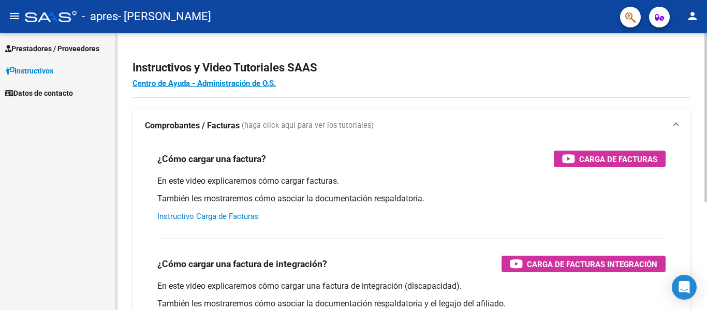
click at [216, 214] on link "Instructivo Carga de Facturas" at bounding box center [207, 216] width 101 height 9
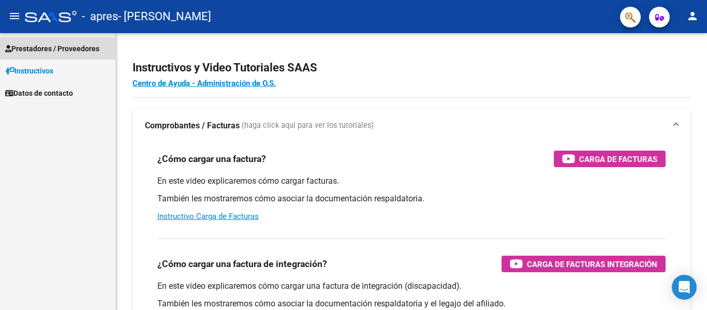
drag, startPoint x: 42, startPoint y: 48, endPoint x: 46, endPoint y: 59, distance: 12.3
click at [41, 49] on span "Prestadores / Proveedores" at bounding box center [52, 48] width 94 height 11
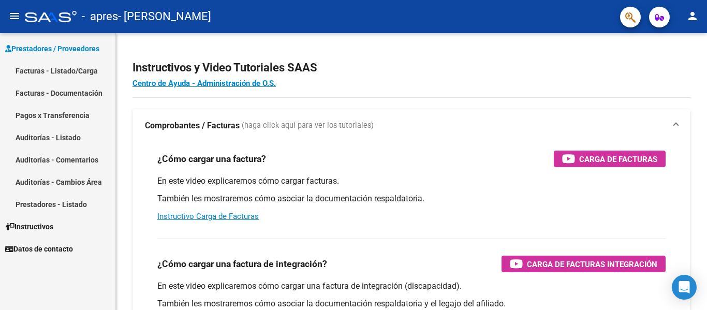
click at [52, 72] on link "Facturas - Listado/Carga" at bounding box center [57, 70] width 115 height 22
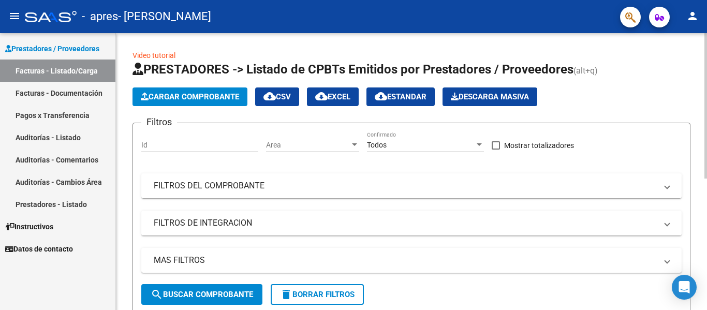
click at [219, 92] on button "Cargar Comprobante" at bounding box center [189, 96] width 115 height 19
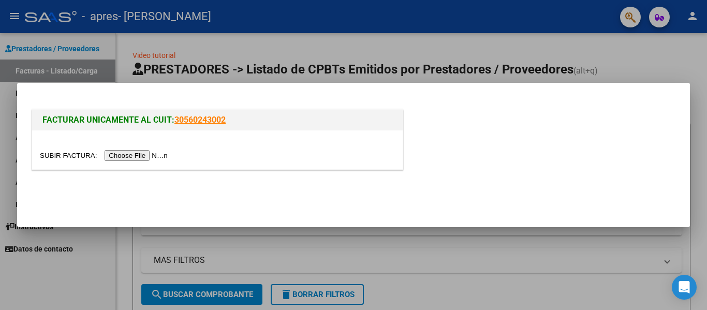
click at [151, 155] on input "file" at bounding box center [105, 155] width 131 height 11
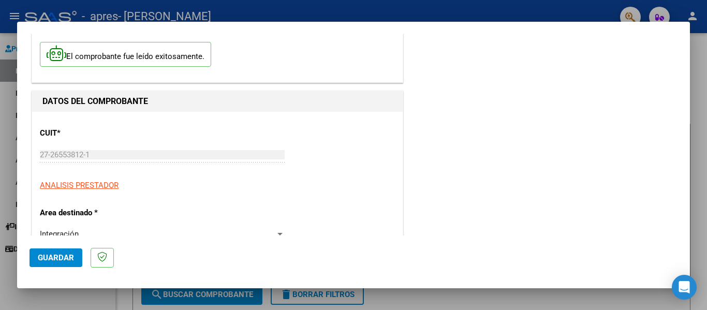
scroll to position [103, 0]
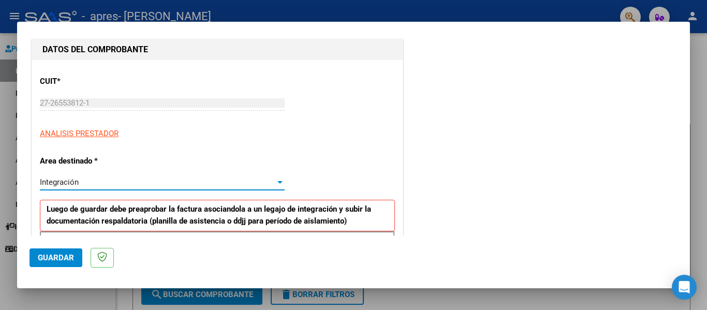
click at [74, 182] on span "Integración" at bounding box center [59, 181] width 39 height 9
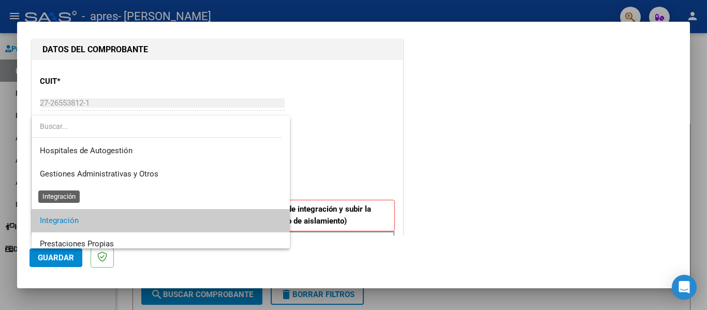
scroll to position [39, 0]
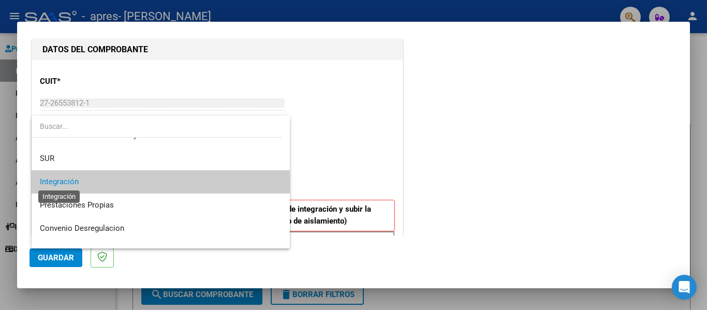
click at [74, 182] on span "Integración" at bounding box center [59, 181] width 39 height 9
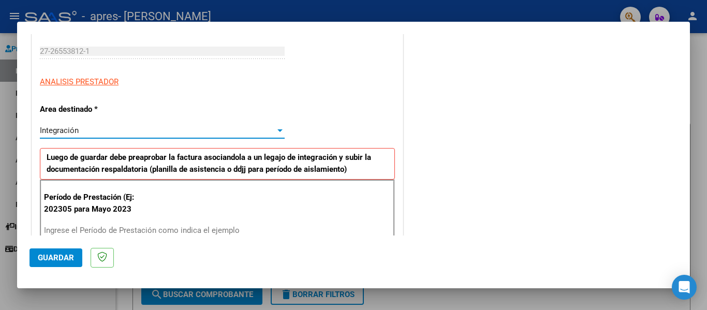
scroll to position [207, 0]
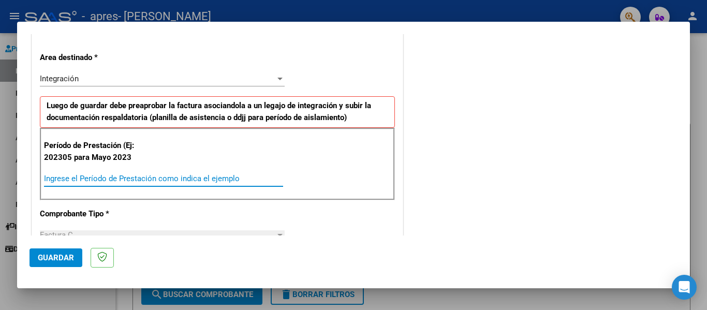
click at [47, 180] on input "Ingrese el Período de Prestación como indica el ejemplo" at bounding box center [163, 178] width 239 height 9
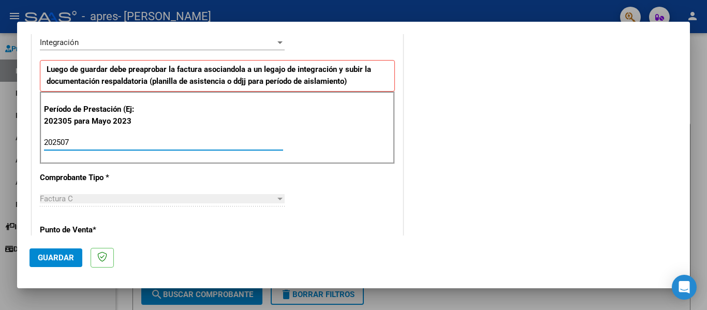
scroll to position [259, 0]
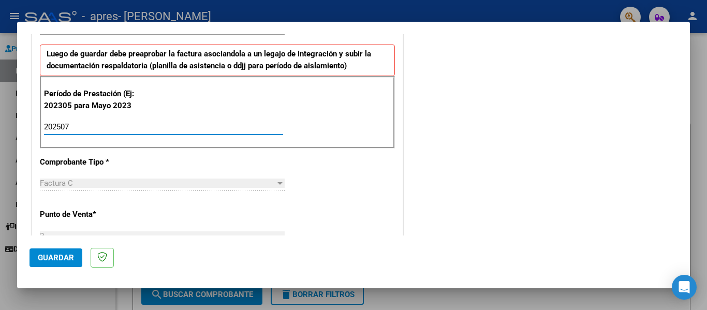
type input "202507"
click at [108, 180] on div "Factura C" at bounding box center [157, 182] width 235 height 9
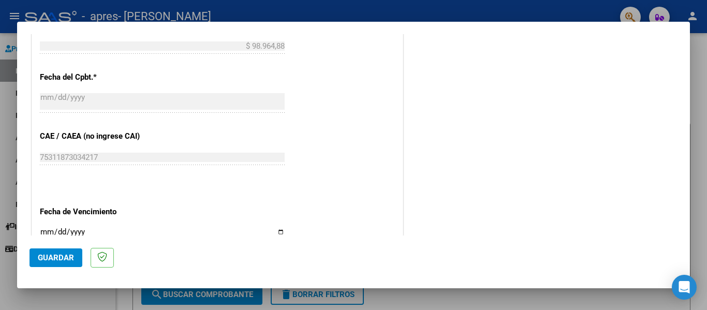
scroll to position [569, 0]
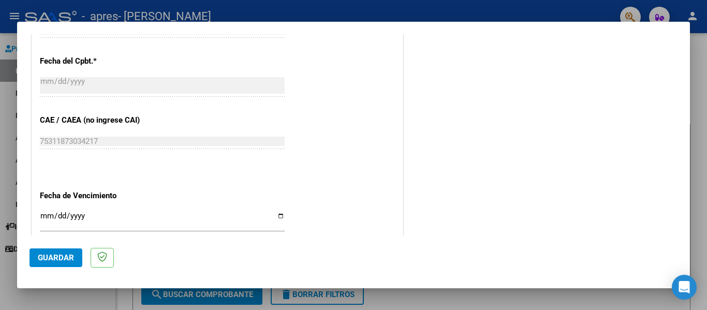
click at [275, 217] on input "Ingresar la fecha" at bounding box center [162, 220] width 245 height 17
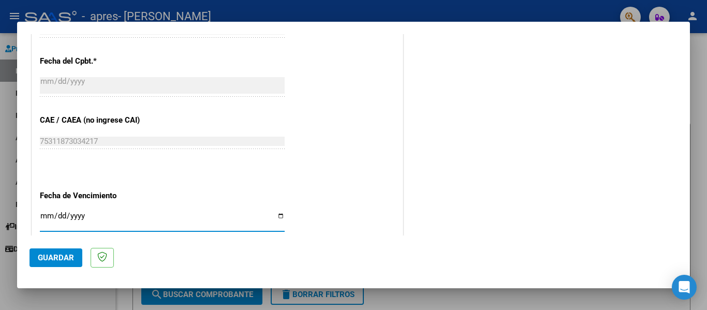
type input "[DATE]"
drag, startPoint x: 69, startPoint y: 260, endPoint x: 74, endPoint y: 258, distance: 6.1
click at [69, 260] on span "Guardar" at bounding box center [56, 257] width 36 height 9
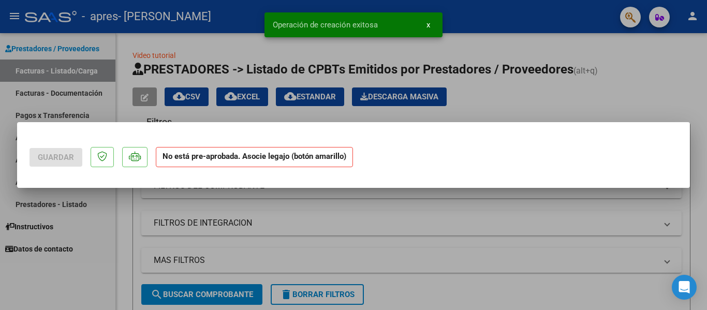
scroll to position [0, 0]
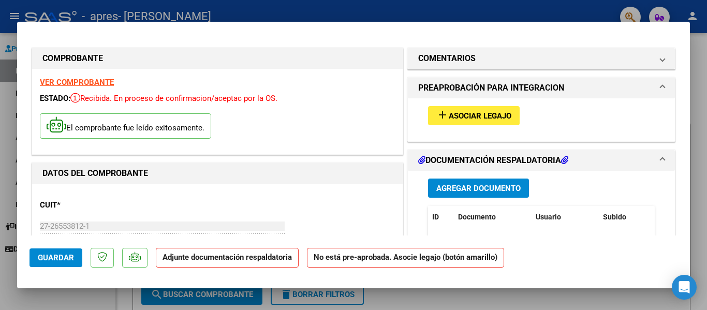
click at [455, 188] on span "Agregar Documento" at bounding box center [478, 188] width 84 height 9
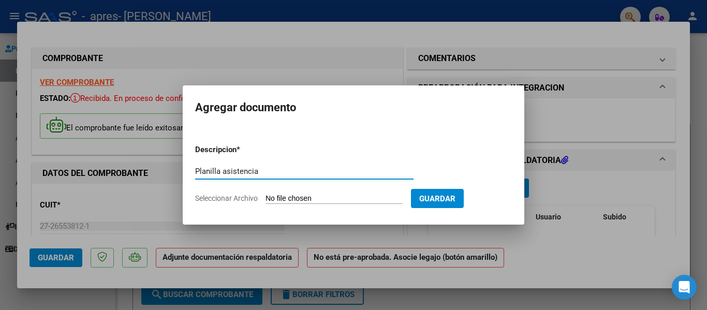
type input "Planilla asistencia"
drag, startPoint x: 241, startPoint y: 193, endPoint x: 270, endPoint y: 207, distance: 32.2
click at [240, 193] on app-file-uploader "Seleccionar Archivo" at bounding box center [303, 197] width 216 height 9
click at [283, 198] on input "Seleccionar Archivo" at bounding box center [333, 199] width 137 height 10
type input "C:\fakepath\[PERSON_NAME] 0725 asistencia.pdf"
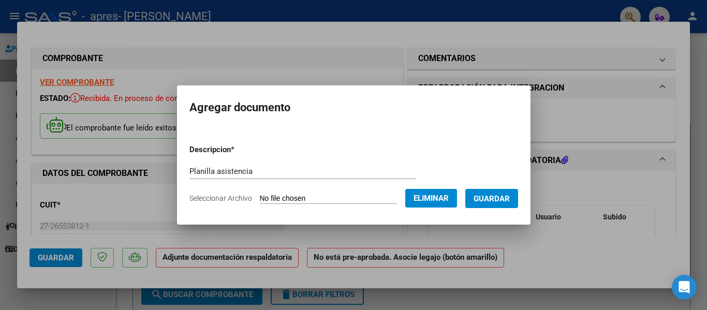
click at [494, 198] on span "Guardar" at bounding box center [491, 198] width 36 height 9
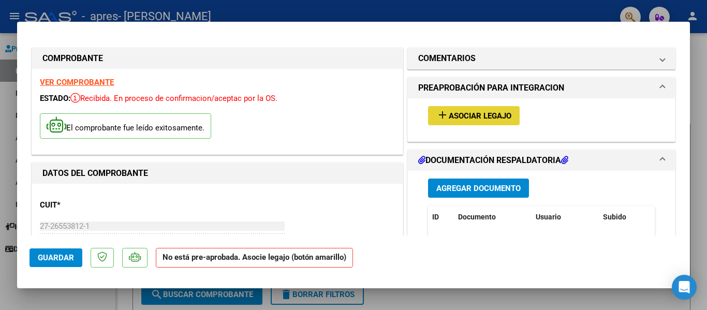
click at [459, 114] on span "Asociar Legajo" at bounding box center [480, 115] width 63 height 9
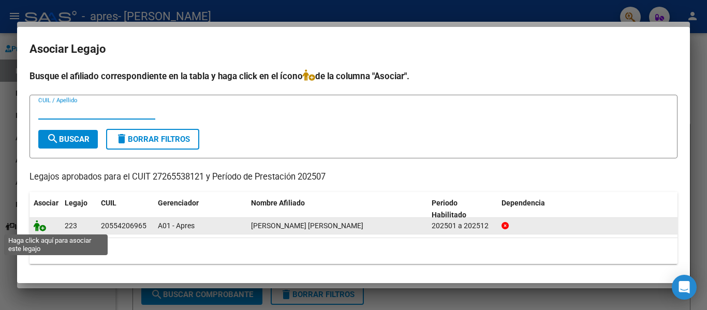
click at [43, 228] on icon at bounding box center [40, 225] width 12 height 11
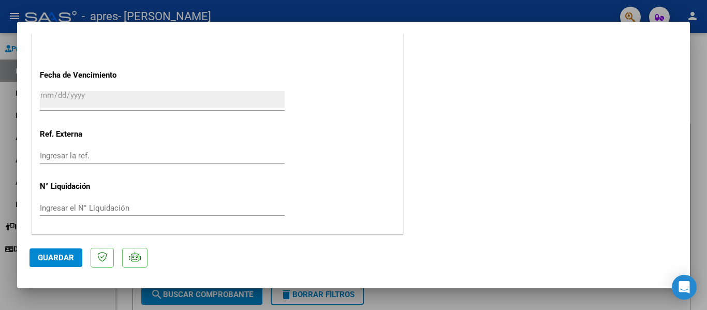
scroll to position [725, 0]
click at [57, 261] on span "Guardar" at bounding box center [56, 257] width 36 height 9
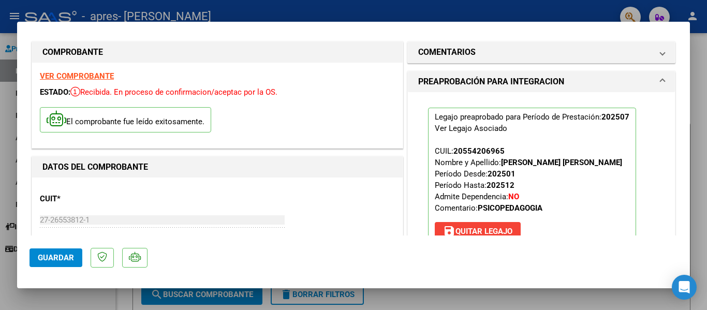
scroll to position [0, 0]
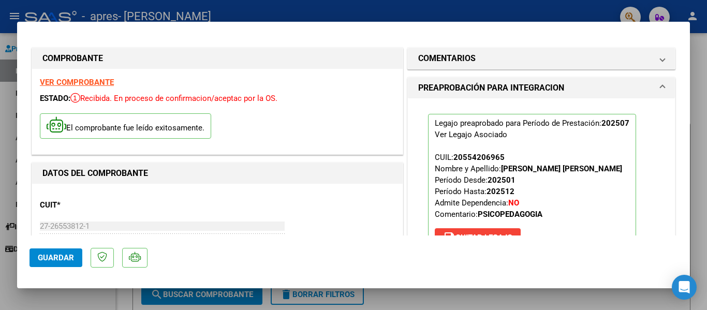
click at [6, 156] on div at bounding box center [353, 155] width 707 height 310
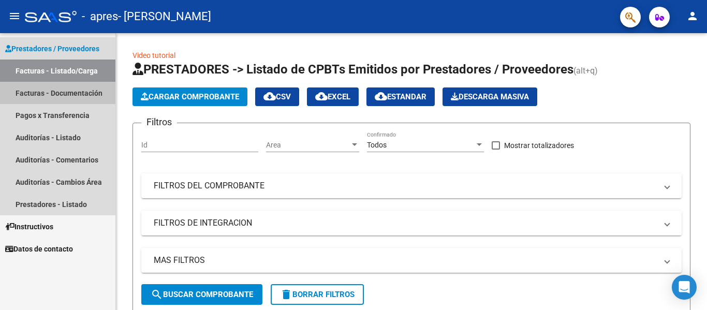
click at [36, 92] on link "Facturas - Documentación" at bounding box center [57, 93] width 115 height 22
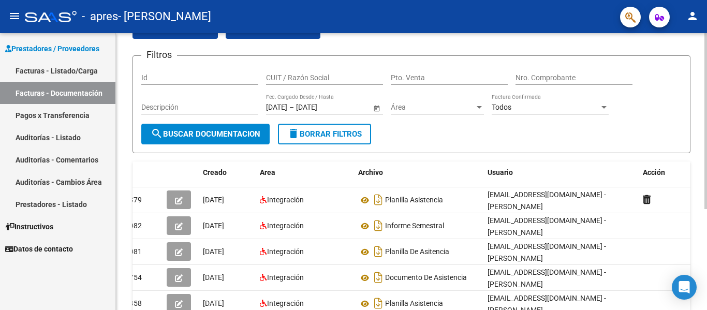
scroll to position [4, 0]
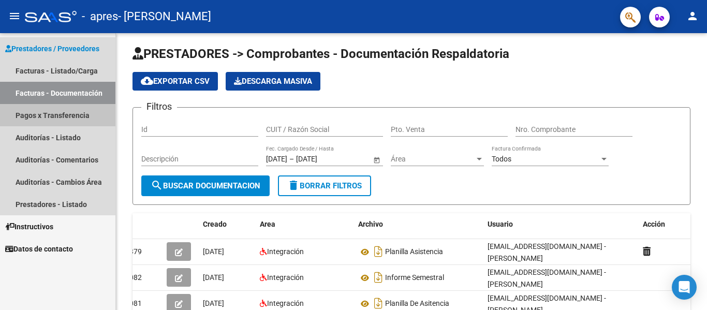
click at [51, 117] on link "Pagos x Transferencia" at bounding box center [57, 115] width 115 height 22
